Goal: Task Accomplishment & Management: Manage account settings

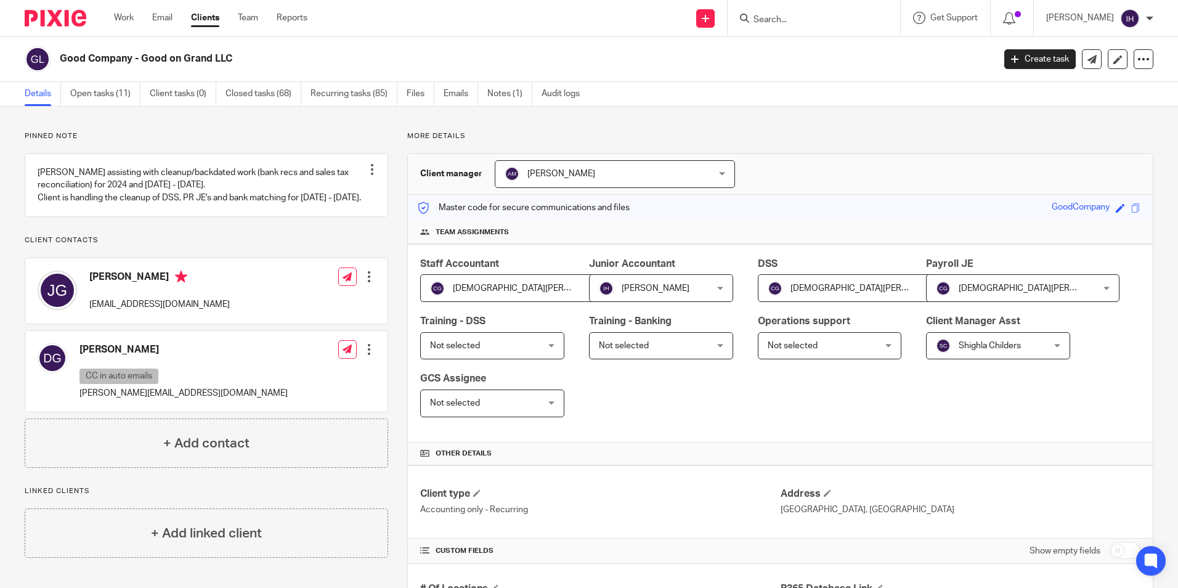
scroll to position [986, 0]
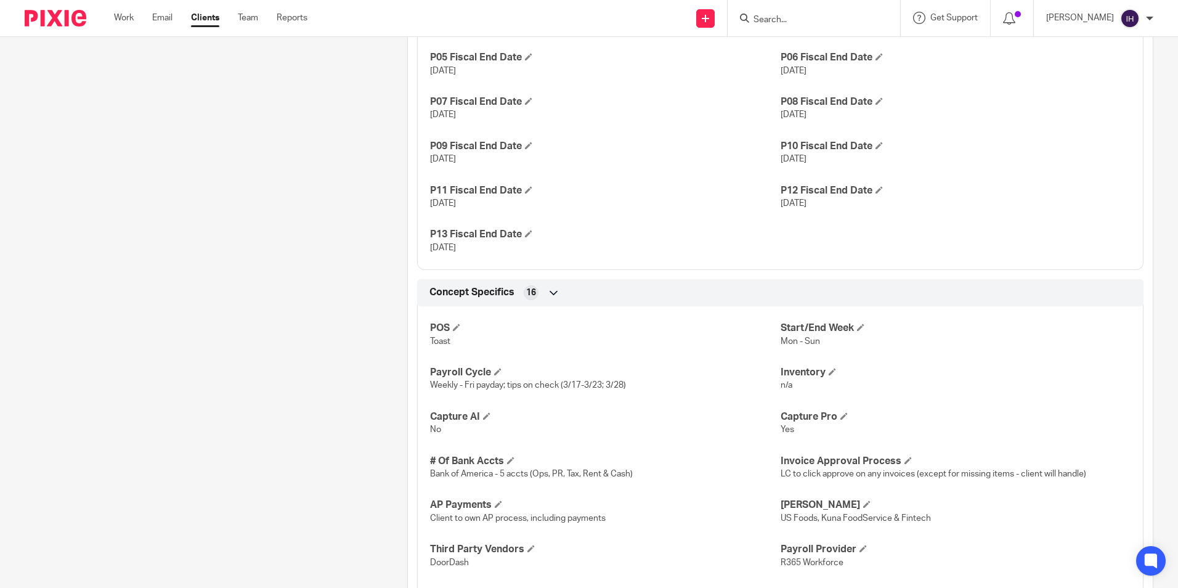
click at [62, 27] on div at bounding box center [51, 18] width 102 height 36
click at [55, 10] on img at bounding box center [56, 18] width 62 height 17
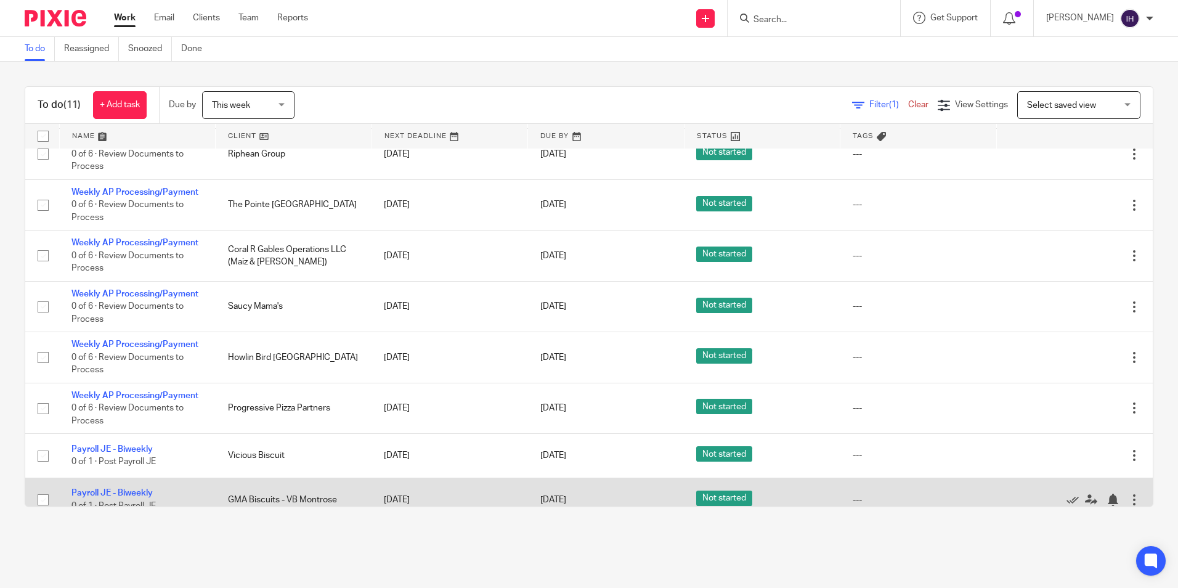
scroll to position [174, 0]
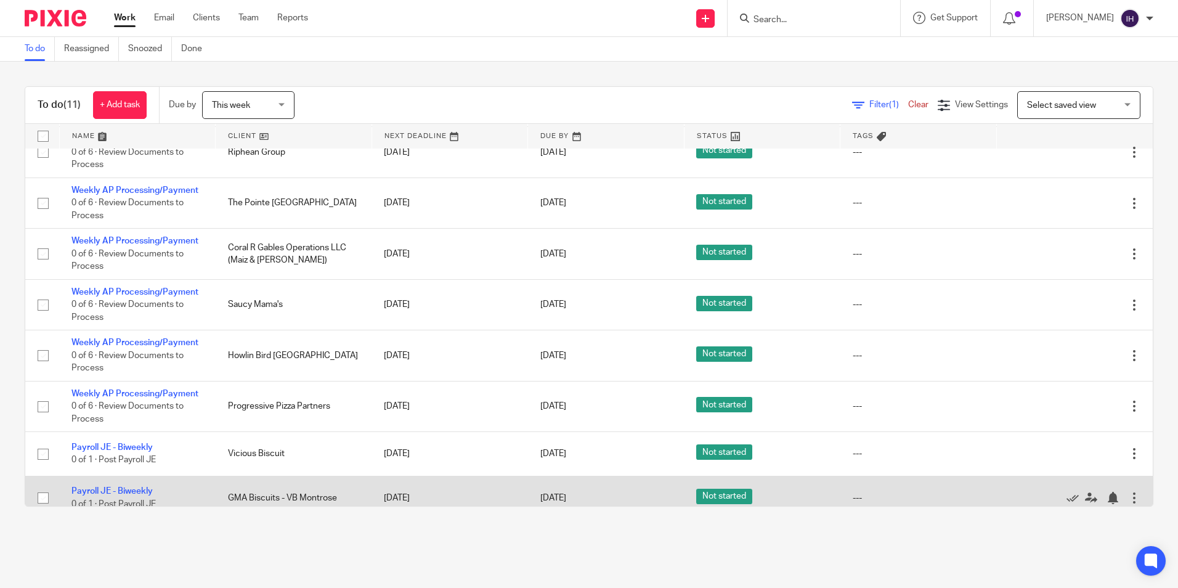
click at [41, 487] on input "checkbox" at bounding box center [42, 497] width 23 height 23
checkbox input "true"
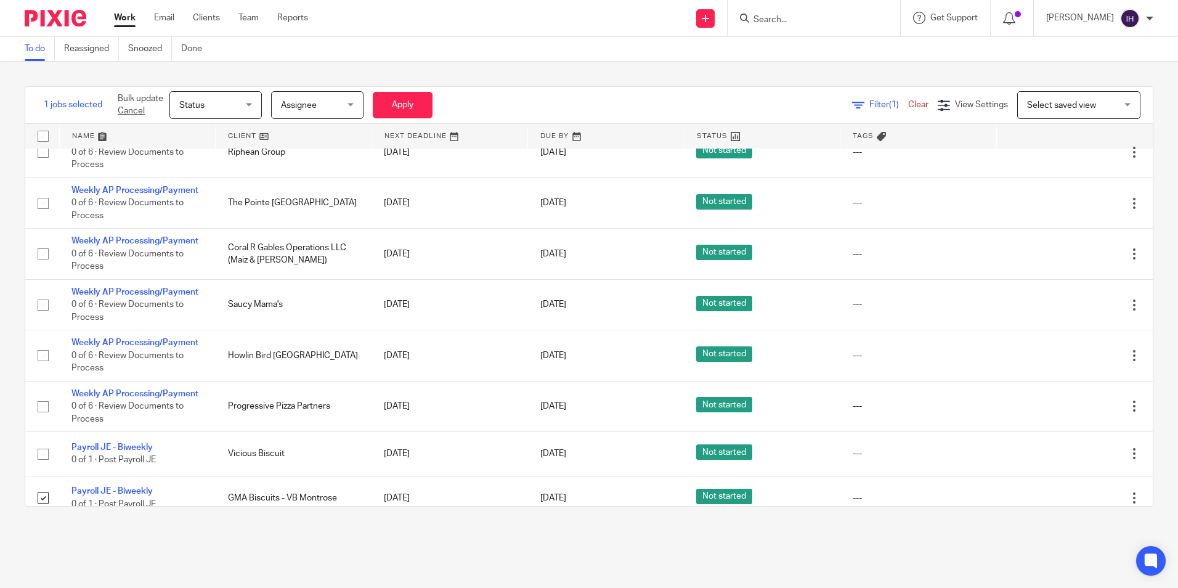
click at [227, 99] on span "Status" at bounding box center [211, 105] width 65 height 26
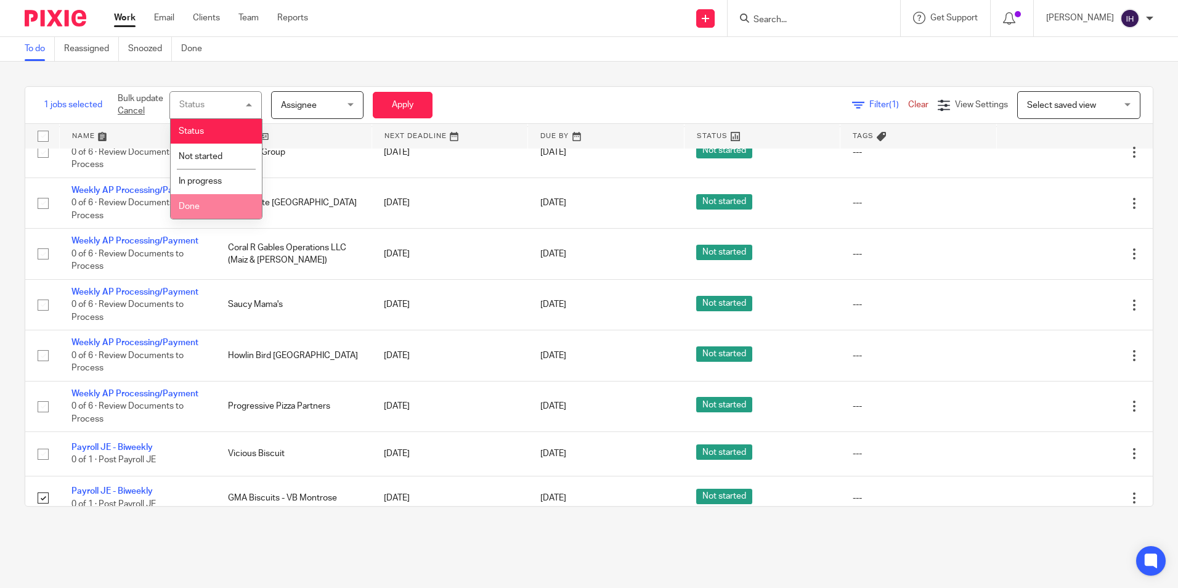
click at [214, 200] on li "Done" at bounding box center [216, 206] width 91 height 25
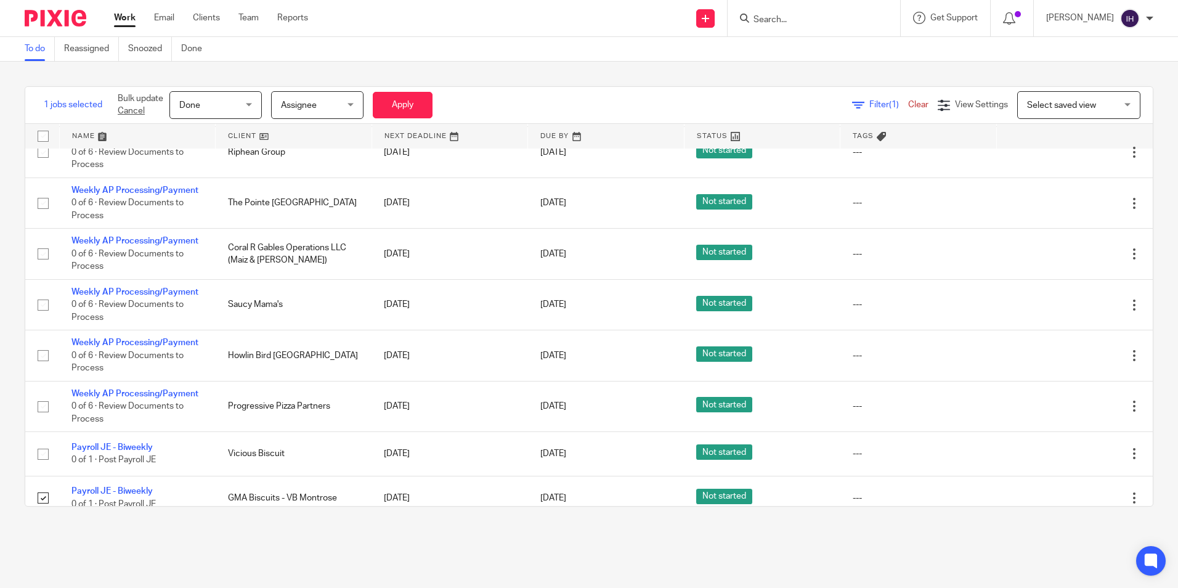
click at [309, 104] on span "Assignee" at bounding box center [299, 105] width 36 height 9
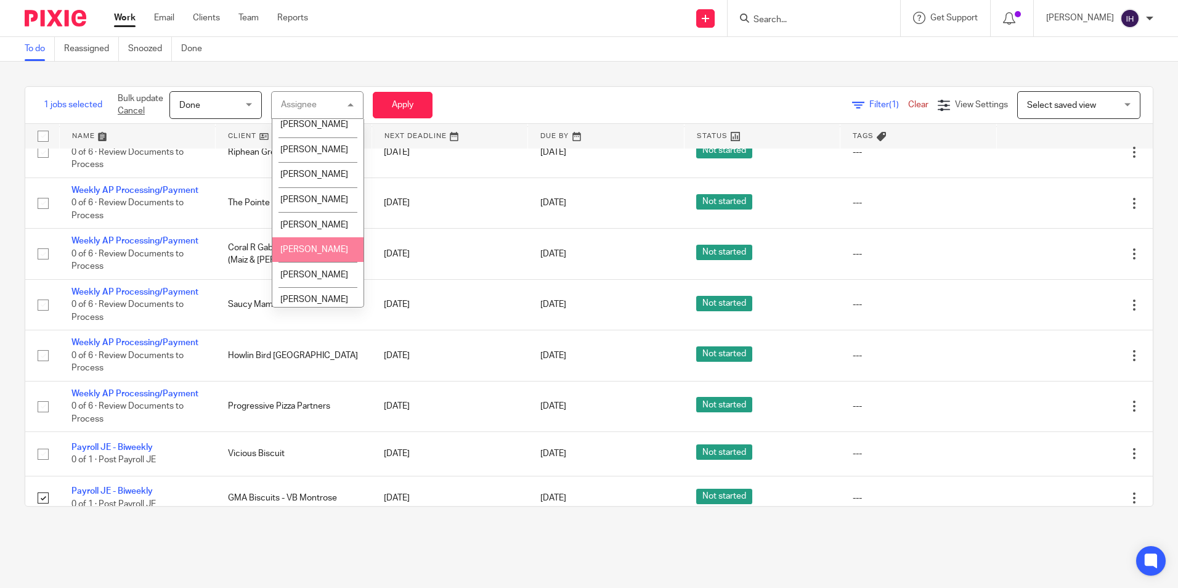
scroll to position [616, 0]
click at [316, 191] on li "[PERSON_NAME]" at bounding box center [317, 178] width 91 height 25
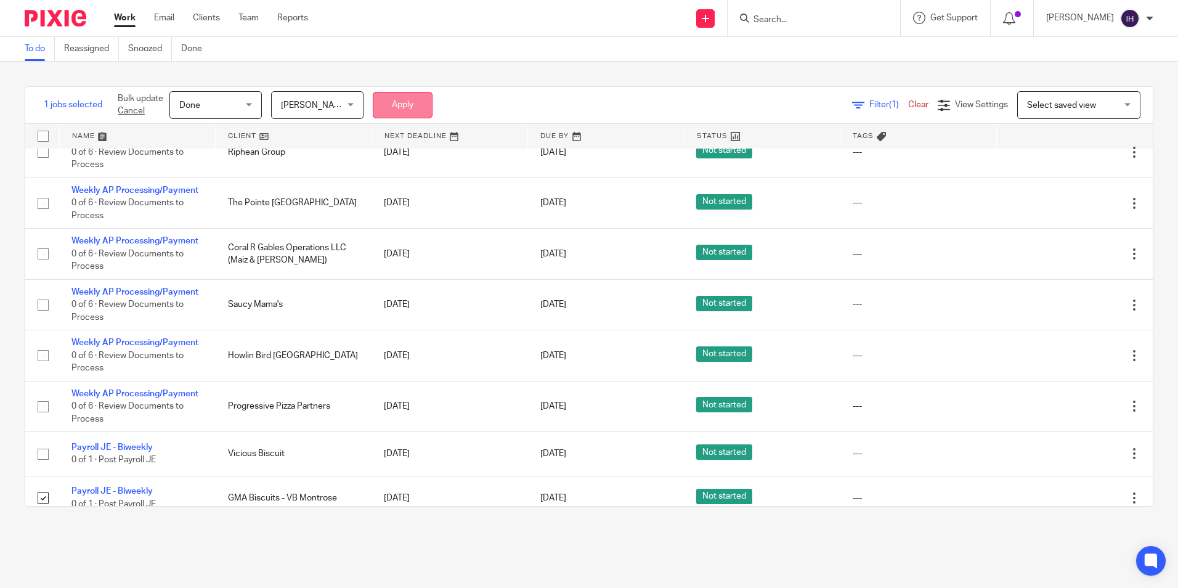
click at [411, 105] on button "Apply" at bounding box center [403, 105] width 60 height 27
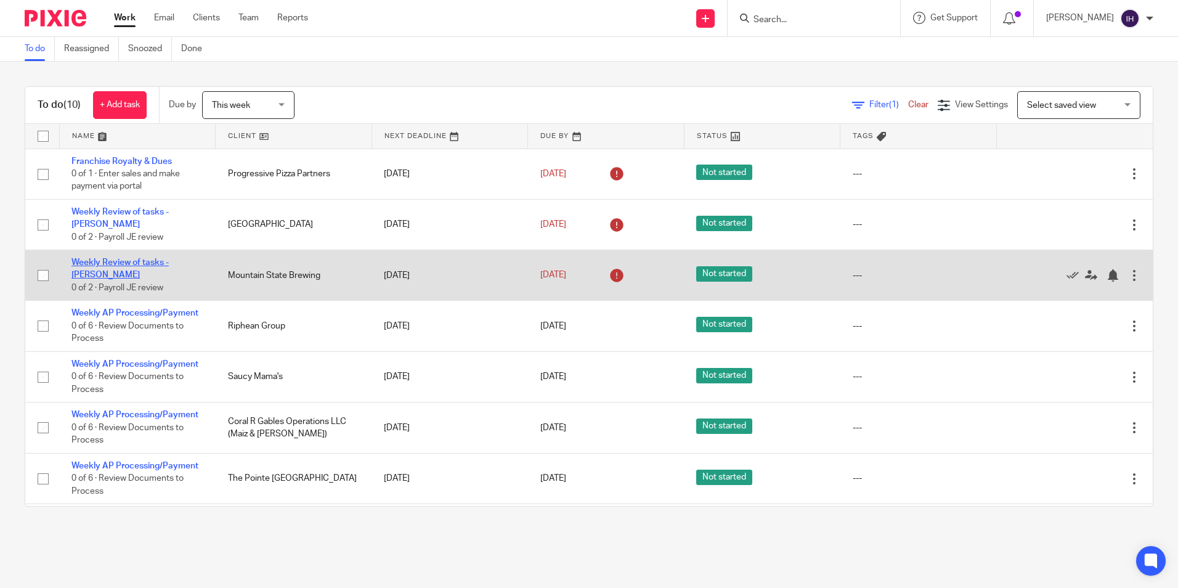
click at [142, 258] on link "Weekly Review of tasks - [PERSON_NAME]" at bounding box center [119, 268] width 97 height 21
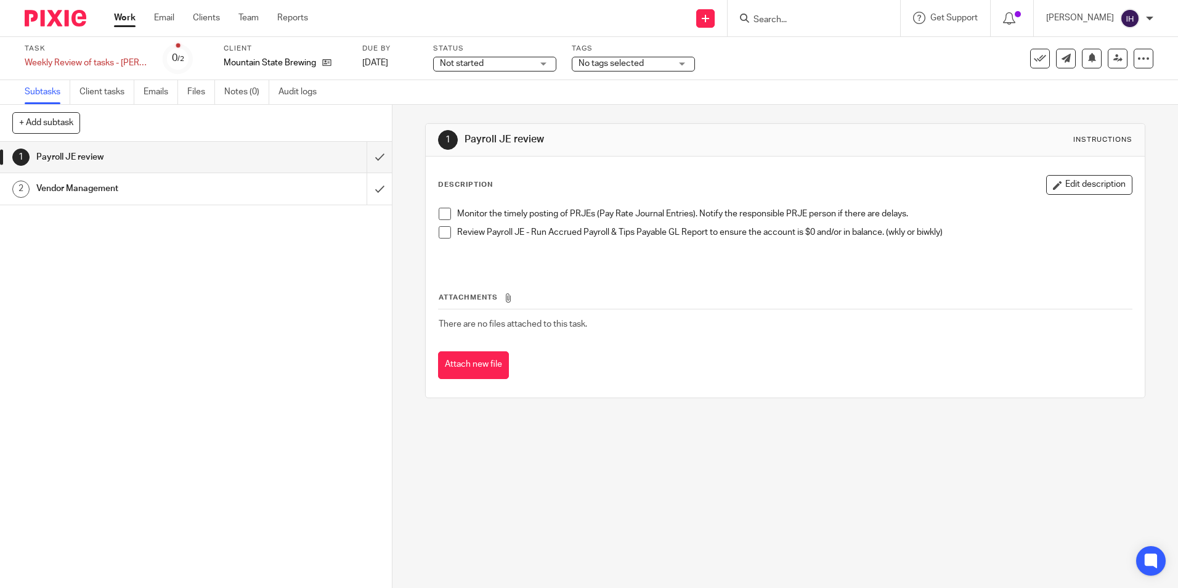
click at [823, 23] on input "Search" at bounding box center [808, 20] width 111 height 11
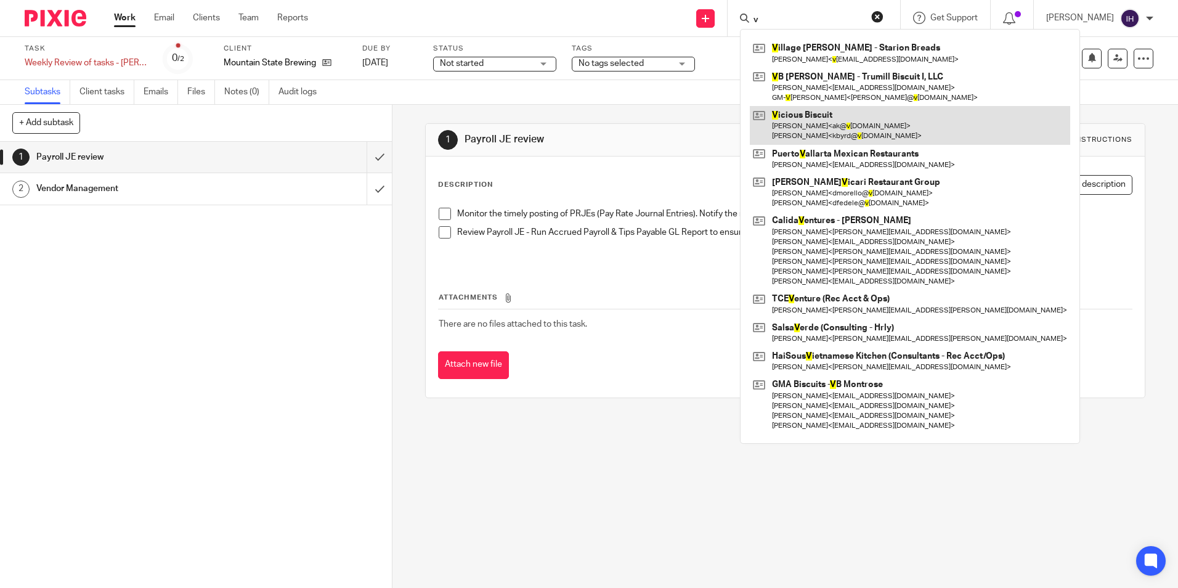
type input "v"
click at [811, 114] on link at bounding box center [910, 125] width 320 height 38
